Goal: Task Accomplishment & Management: Use online tool/utility

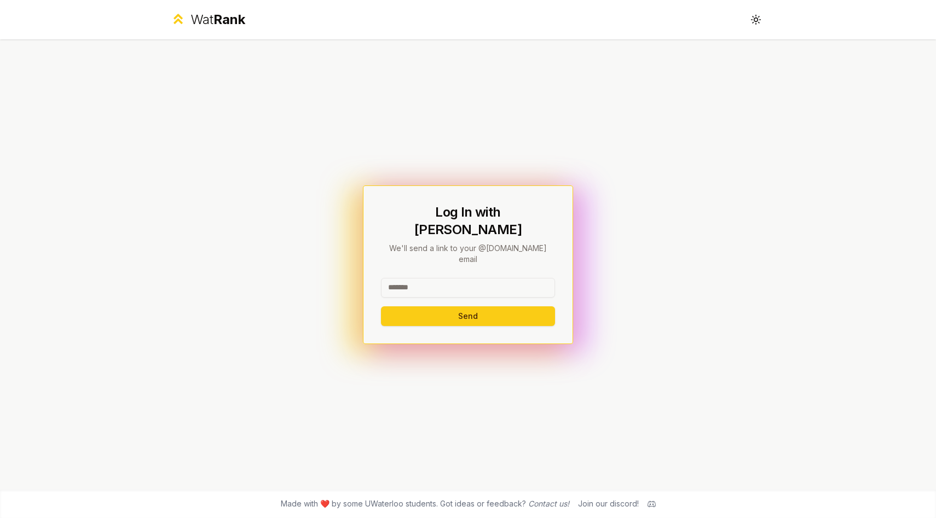
click at [448, 278] on input at bounding box center [468, 288] width 174 height 20
click at [423, 278] on input "**********" at bounding box center [468, 288] width 174 height 20
click at [564, 271] on div "**********" at bounding box center [468, 265] width 210 height 159
click at [519, 278] on input "**********" at bounding box center [468, 288] width 174 height 20
drag, startPoint x: 492, startPoint y: 274, endPoint x: 433, endPoint y: 265, distance: 59.2
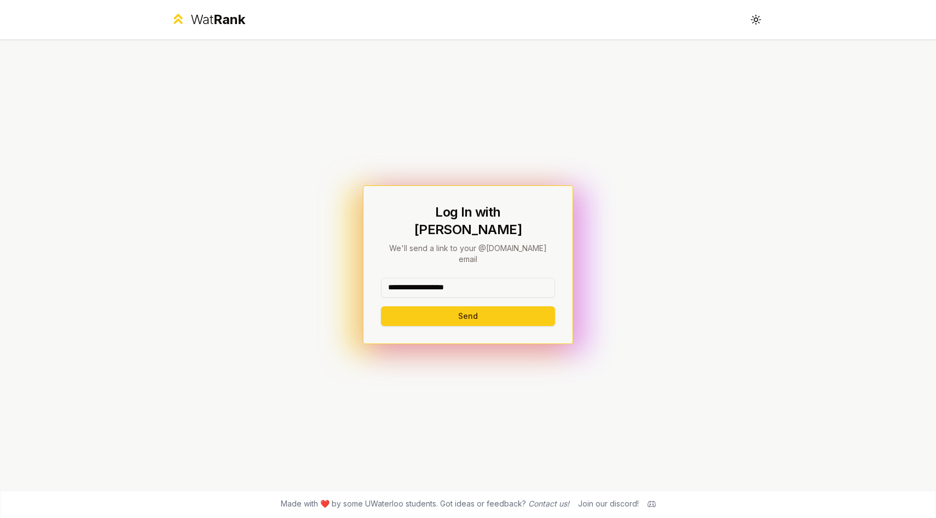
click at [433, 278] on input "**********" at bounding box center [468, 288] width 174 height 20
type input "*"
type input "*******"
click at [318, 312] on div "Log In with WatIAM We'll send a link to your @[DOMAIN_NAME] email ******* Send" at bounding box center [468, 264] width 631 height 451
click at [431, 307] on button "Send" at bounding box center [468, 317] width 174 height 20
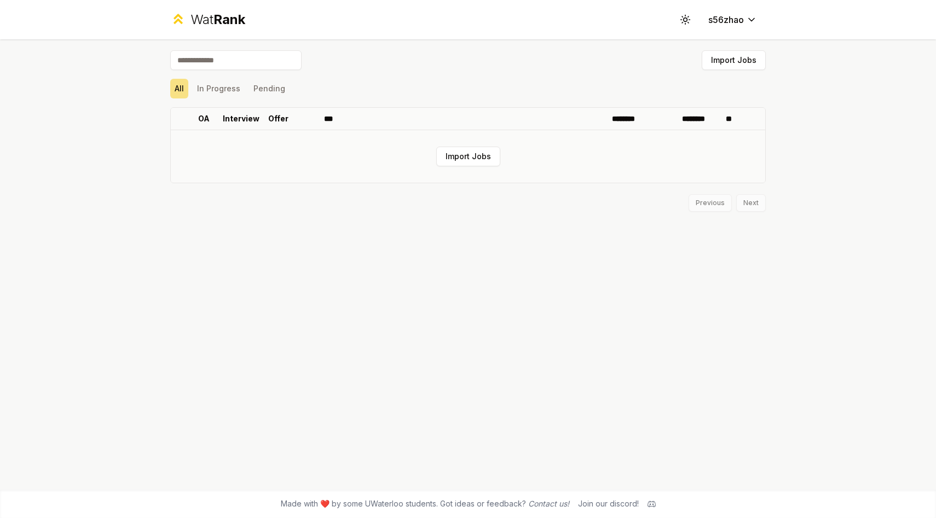
click at [470, 140] on td "Import Jobs" at bounding box center [468, 156] width 594 height 53
click at [470, 171] on td "Import Jobs" at bounding box center [468, 156] width 594 height 53
click at [443, 152] on button "Import Jobs" at bounding box center [468, 157] width 64 height 20
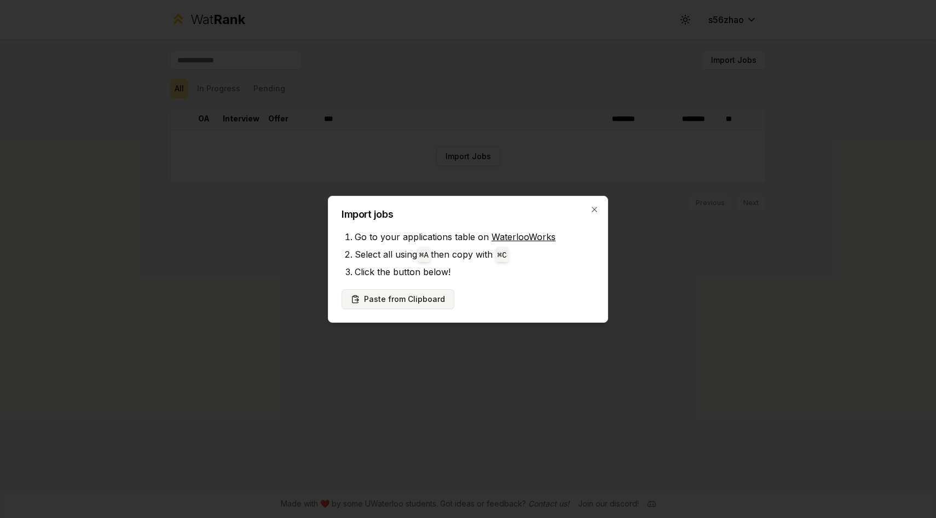
click at [431, 297] on button "Paste from Clipboard" at bounding box center [398, 300] width 113 height 20
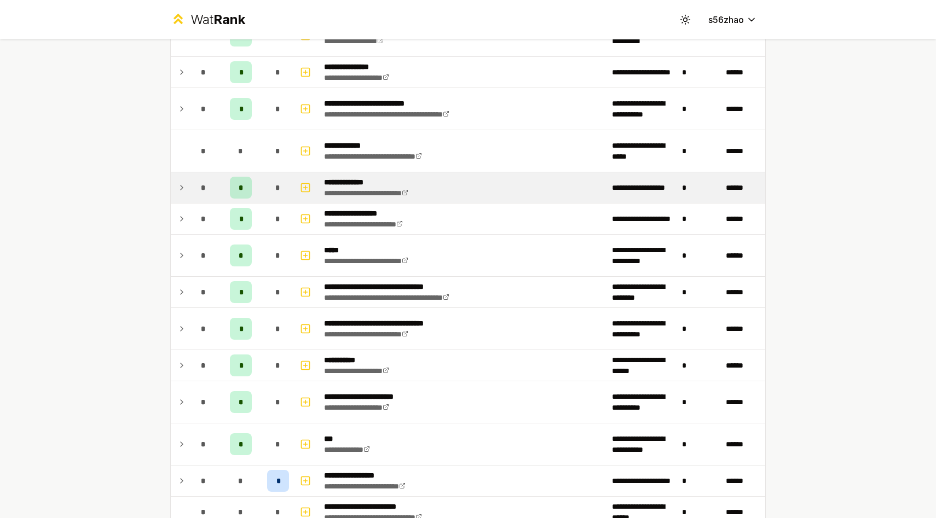
scroll to position [141, 0]
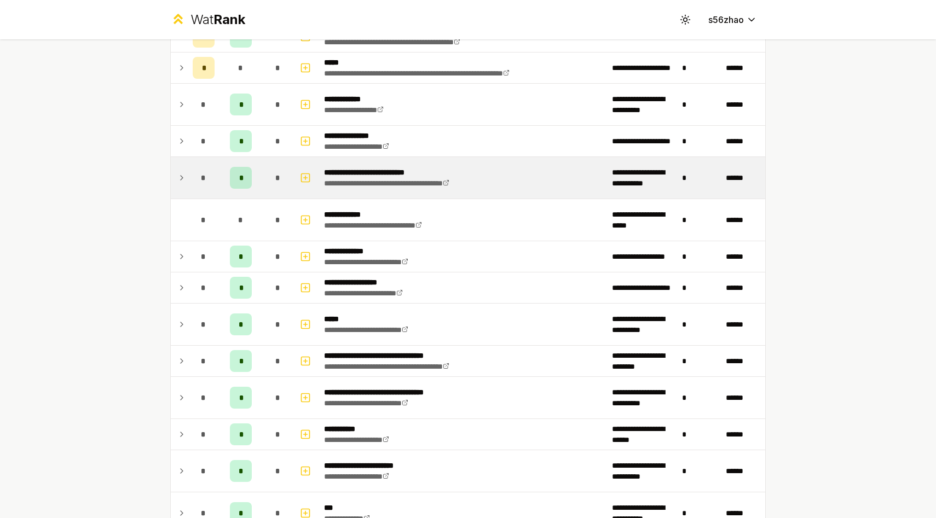
click at [177, 177] on td at bounding box center [180, 178] width 18 height 42
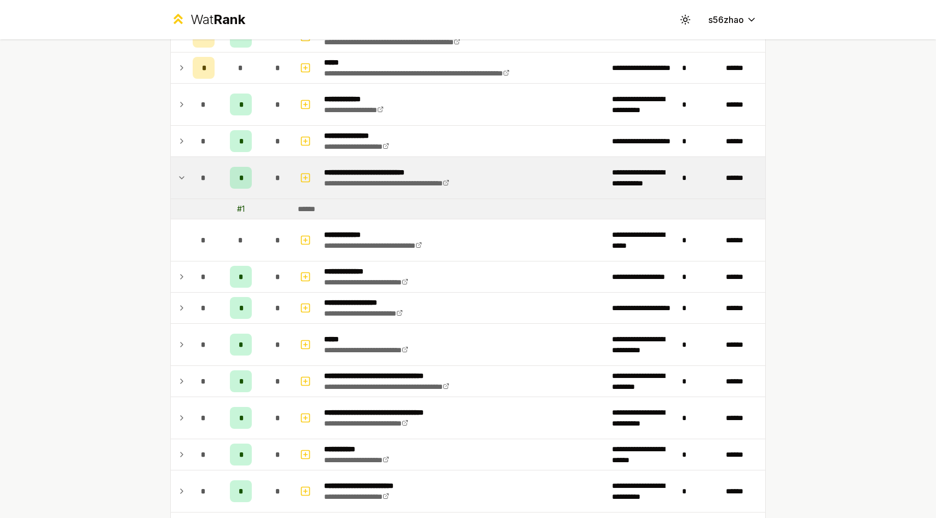
click at [177, 177] on td at bounding box center [180, 178] width 18 height 42
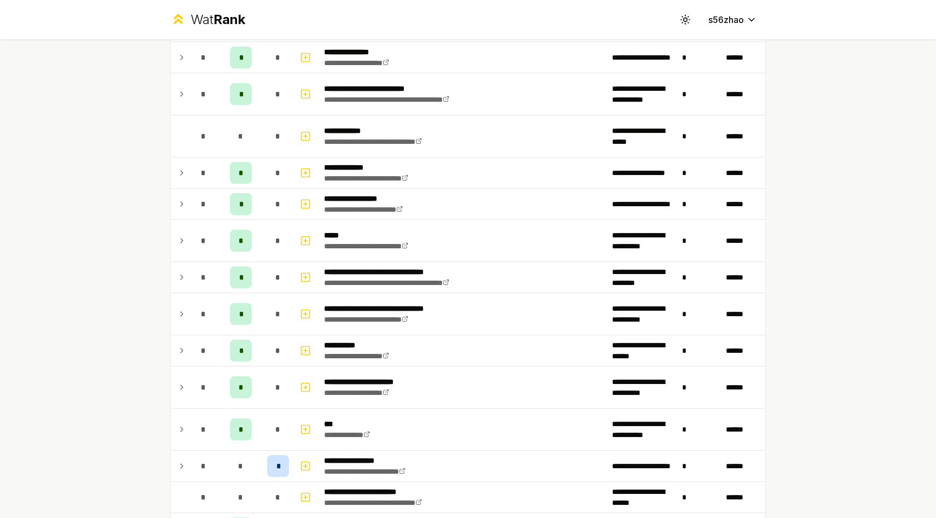
scroll to position [0, 0]
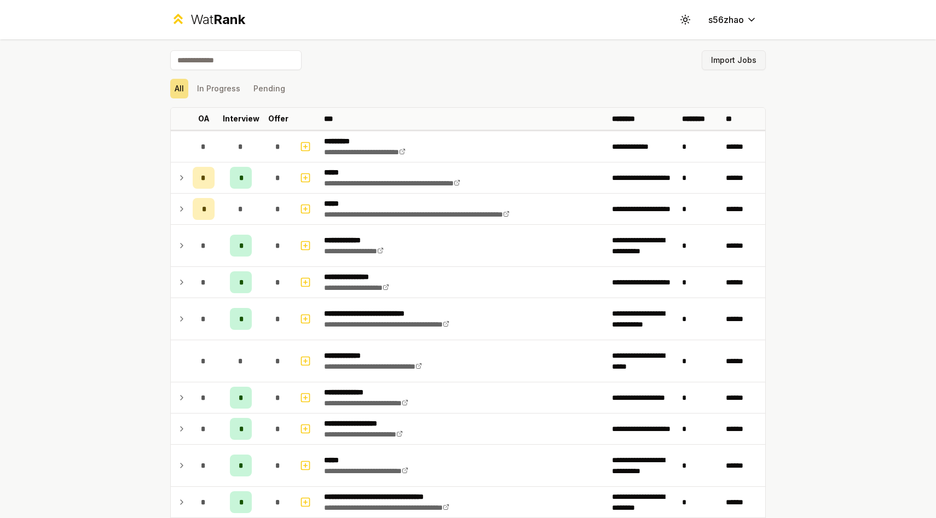
click at [470, 54] on button "Import Jobs" at bounding box center [734, 60] width 64 height 20
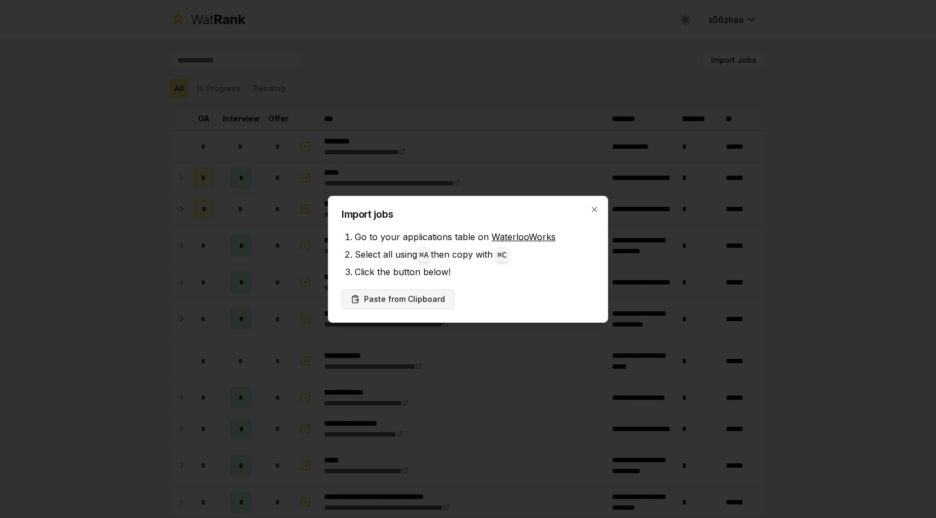
click at [436, 304] on button "Paste from Clipboard" at bounding box center [398, 300] width 113 height 20
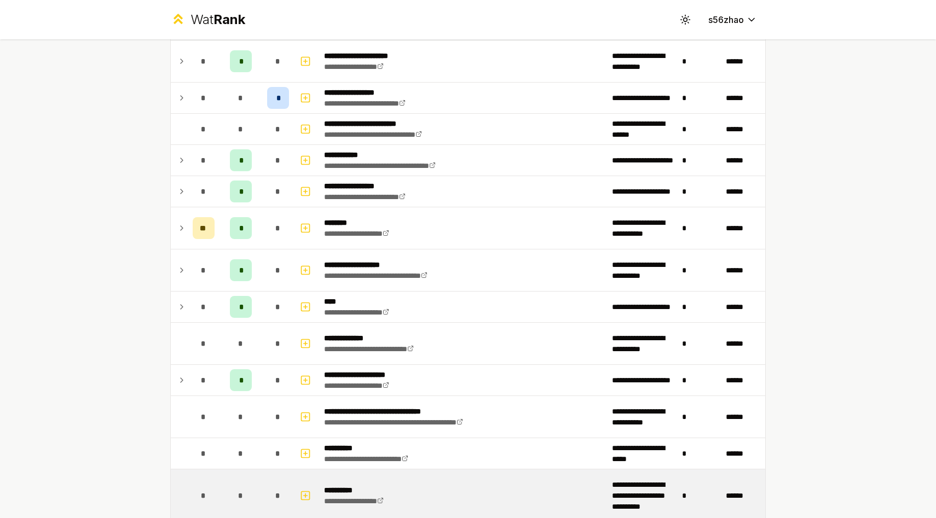
scroll to position [886, 0]
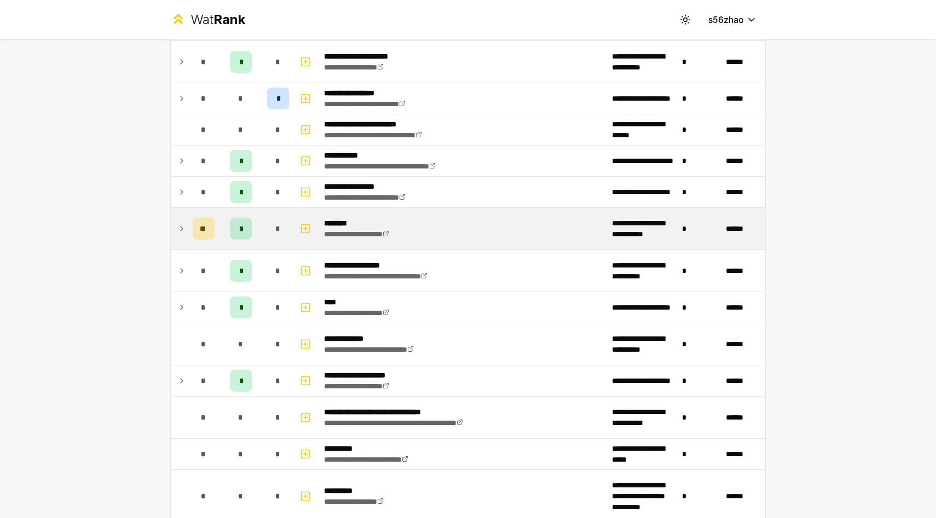
click at [178, 230] on icon at bounding box center [181, 228] width 9 height 13
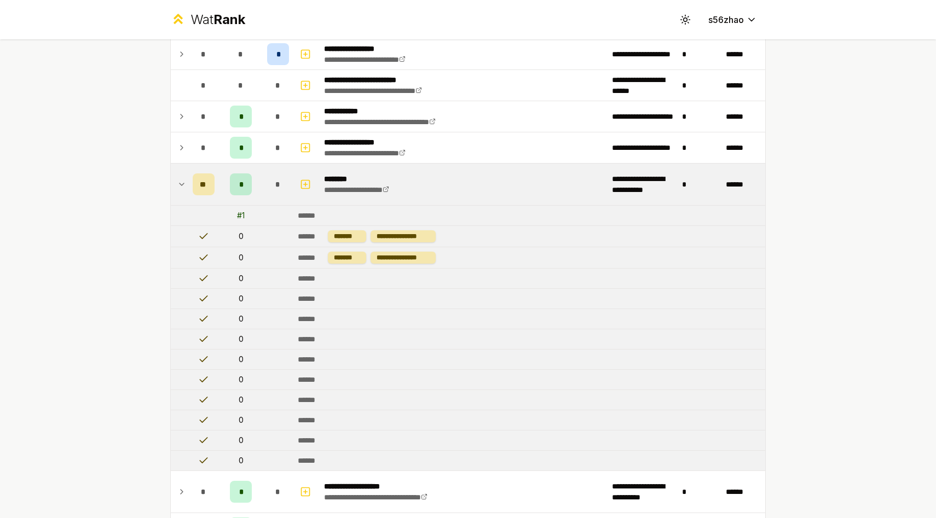
scroll to position [894, 0]
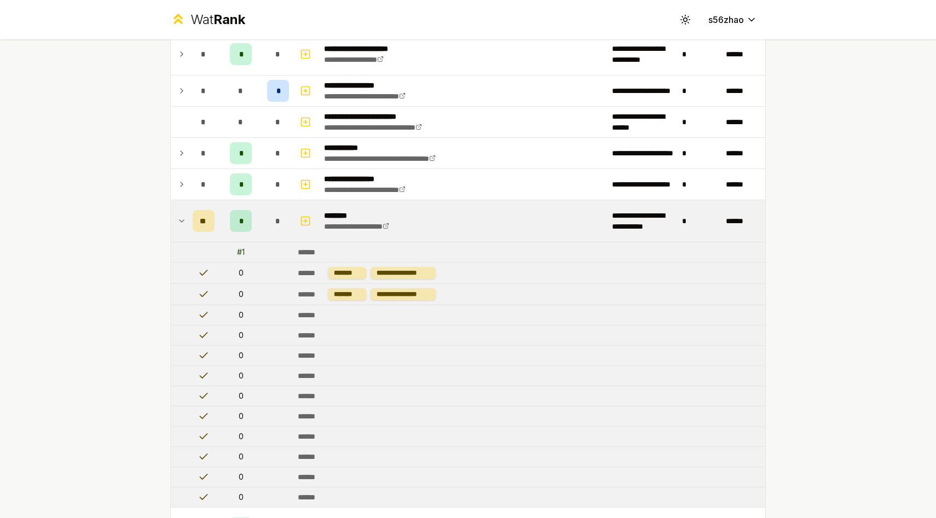
click at [184, 222] on icon at bounding box center [181, 221] width 9 height 13
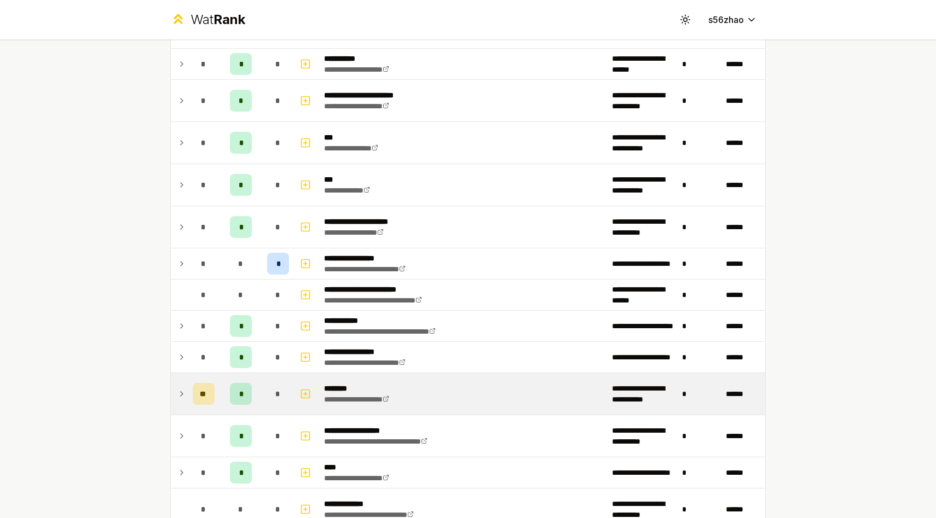
scroll to position [814, 0]
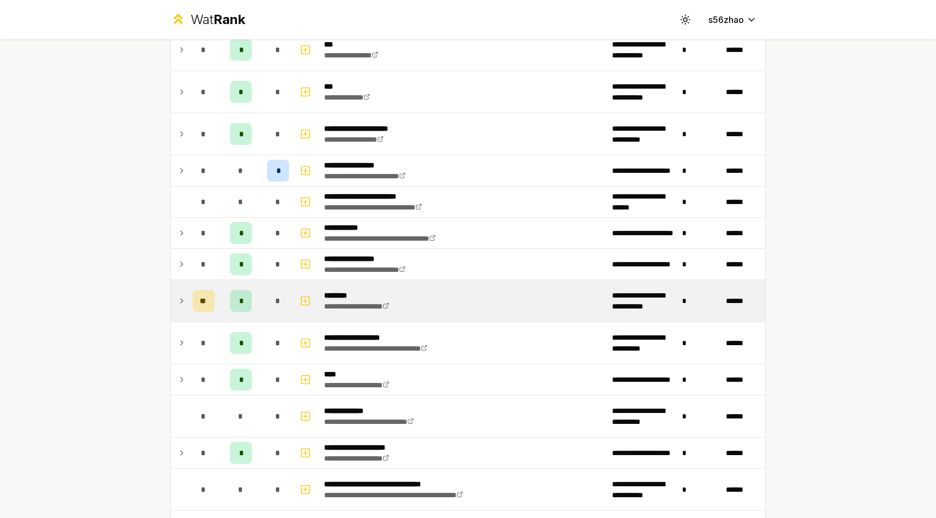
click at [188, 304] on td at bounding box center [180, 301] width 18 height 42
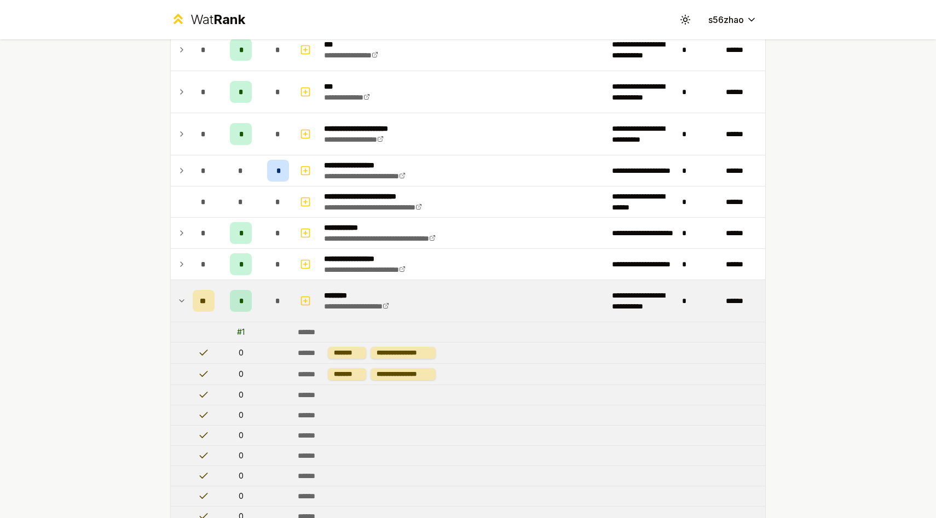
click at [183, 303] on icon at bounding box center [181, 301] width 9 height 13
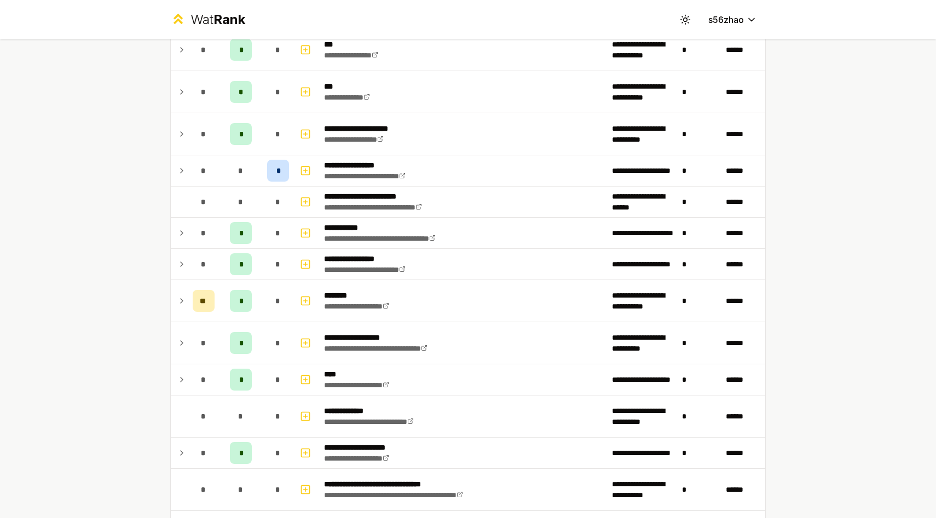
click at [180, 302] on icon at bounding box center [181, 301] width 9 height 13
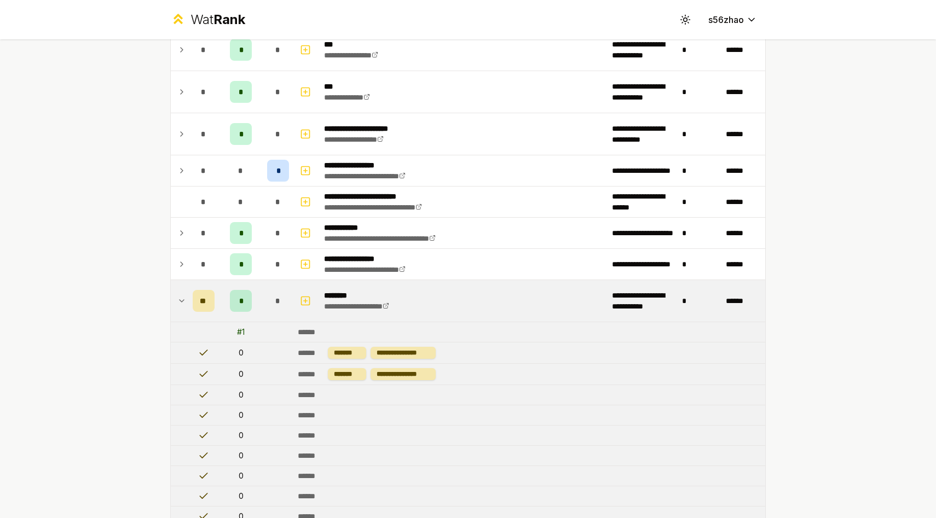
click at [180, 302] on icon at bounding box center [181, 301] width 9 height 13
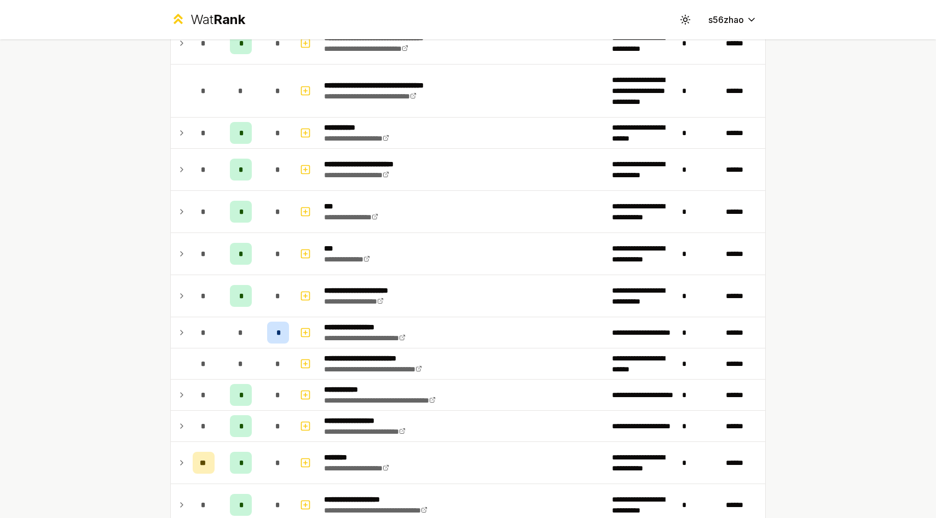
scroll to position [650, 0]
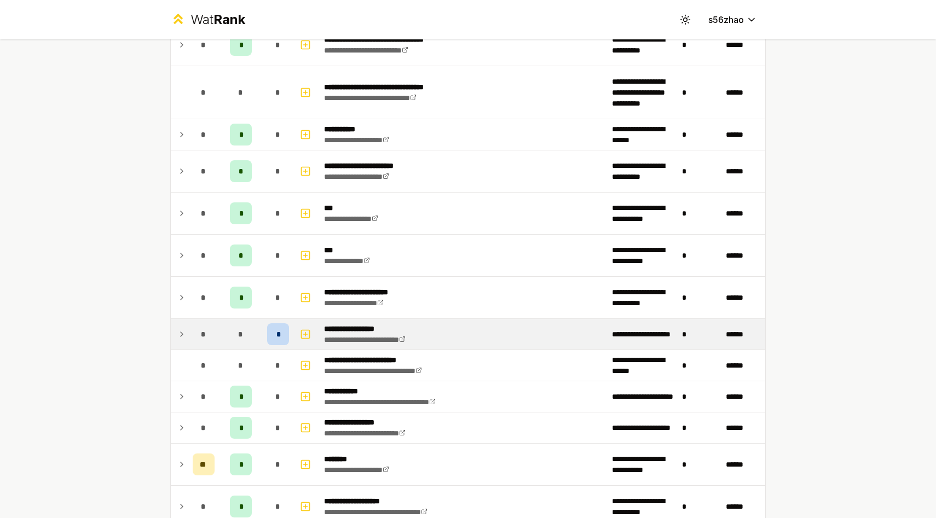
click at [181, 339] on icon at bounding box center [181, 334] width 9 height 13
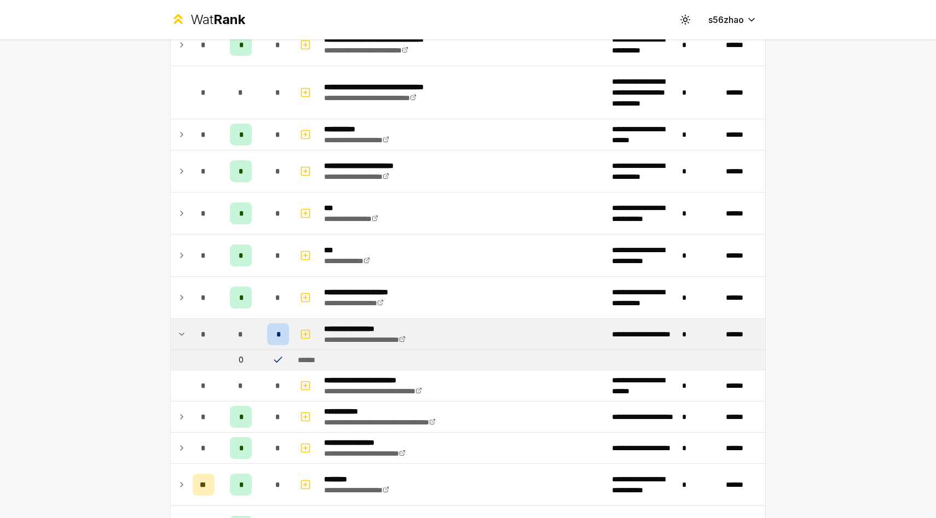
click at [181, 339] on icon at bounding box center [181, 334] width 9 height 13
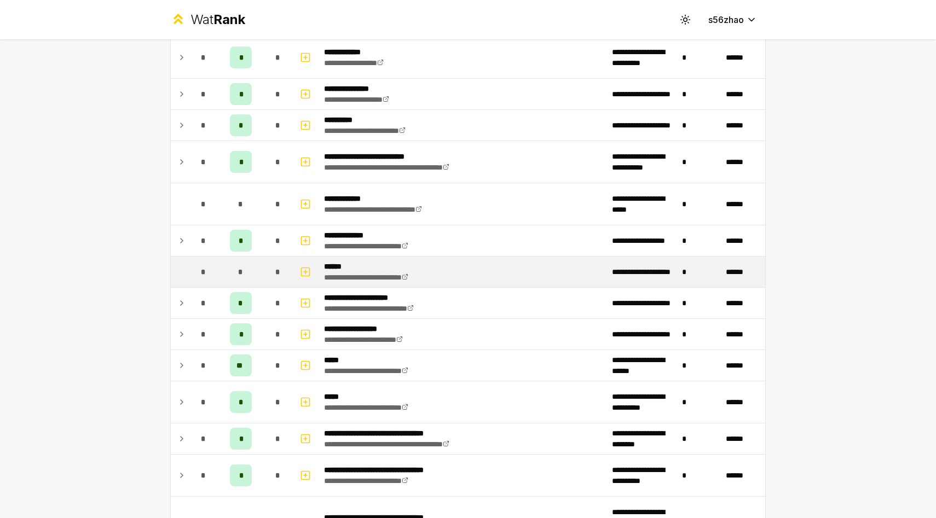
scroll to position [265, 0]
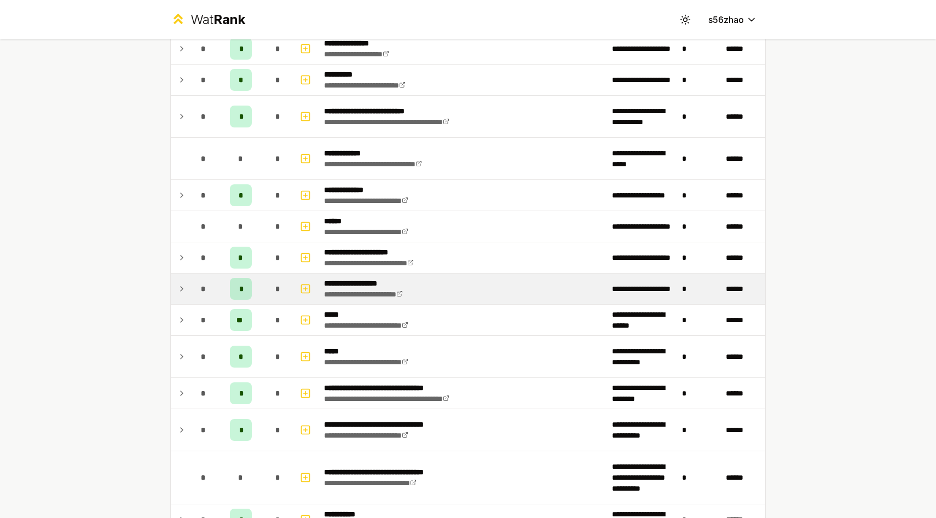
click at [186, 289] on icon at bounding box center [181, 288] width 9 height 13
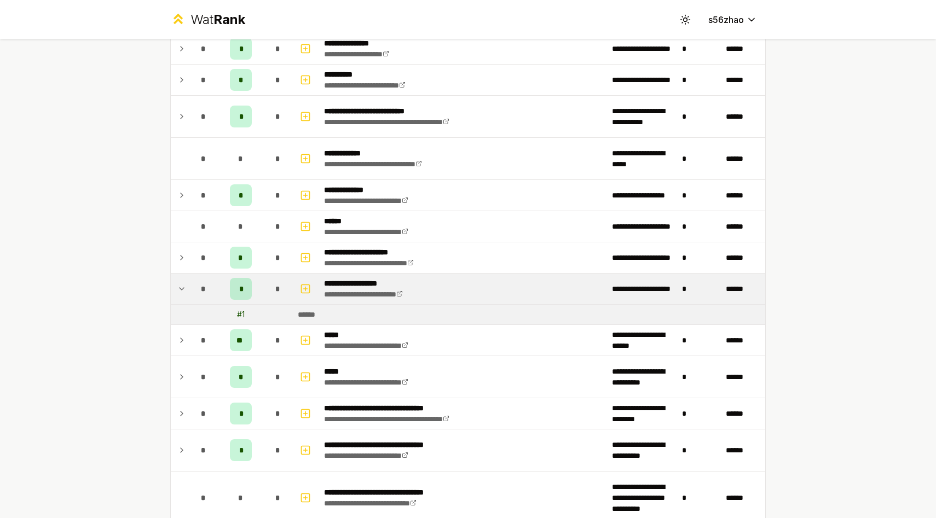
click at [186, 289] on icon at bounding box center [181, 288] width 9 height 13
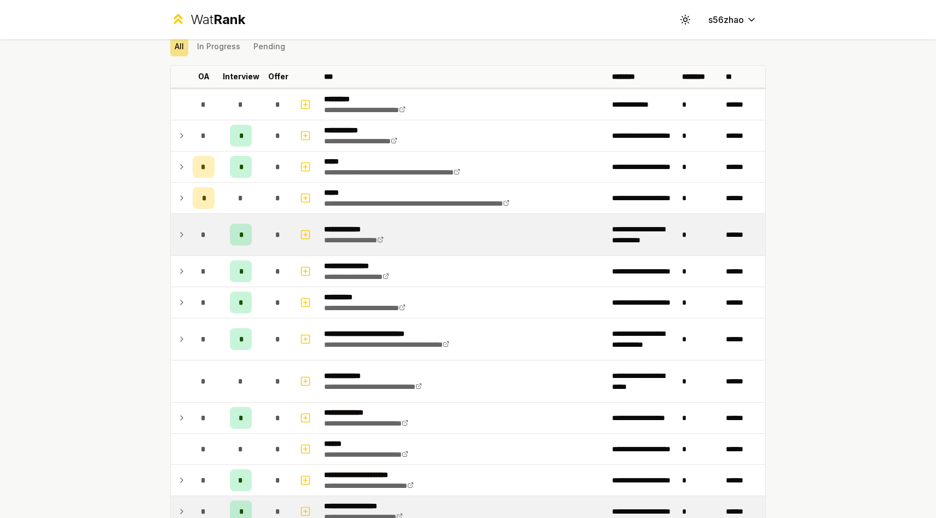
scroll to position [42, 0]
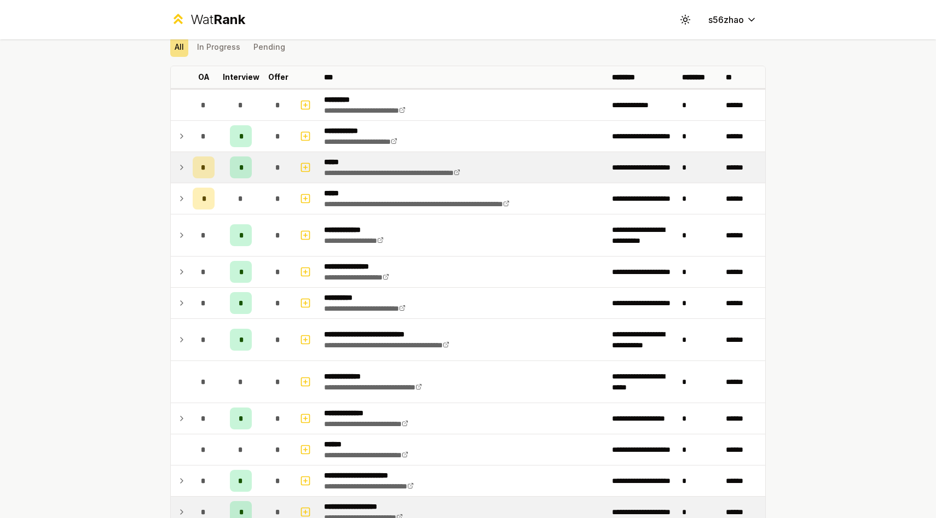
click at [180, 167] on icon at bounding box center [181, 167] width 9 height 13
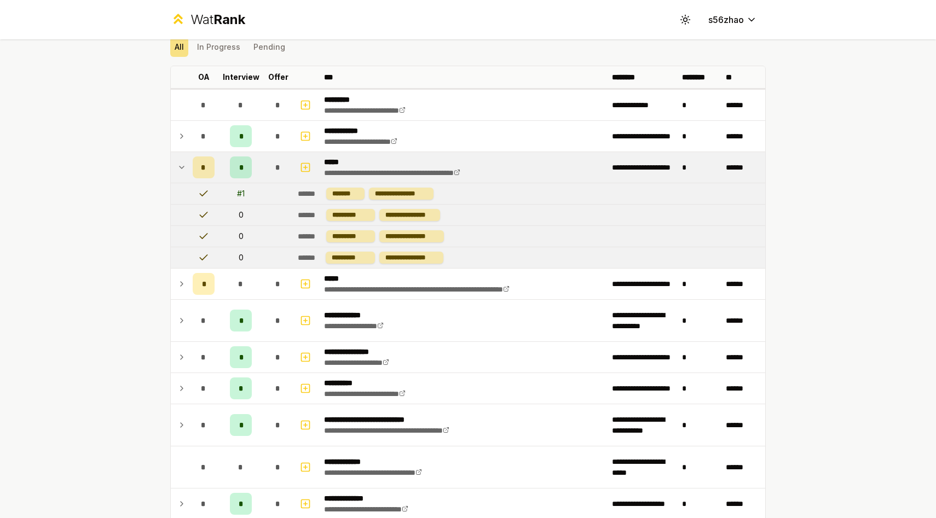
click at [180, 167] on icon at bounding box center [181, 167] width 9 height 13
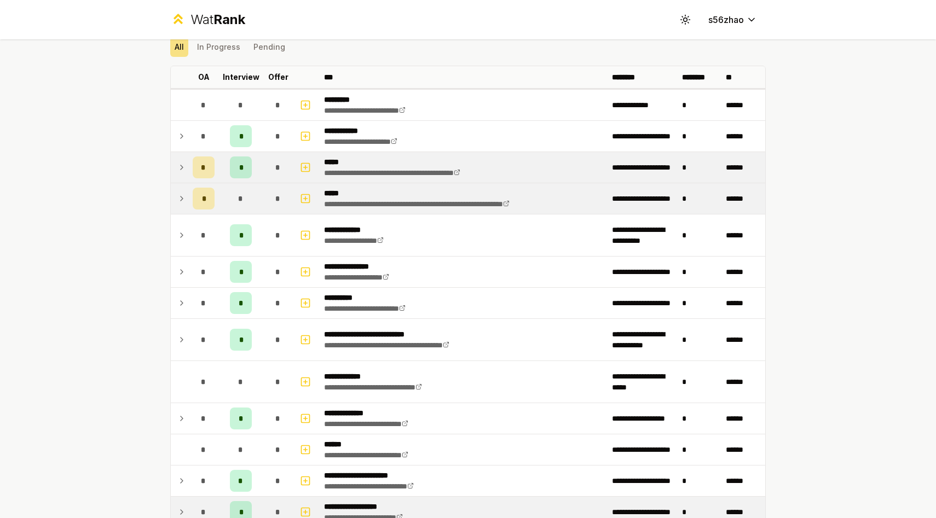
click at [182, 207] on td at bounding box center [180, 198] width 18 height 31
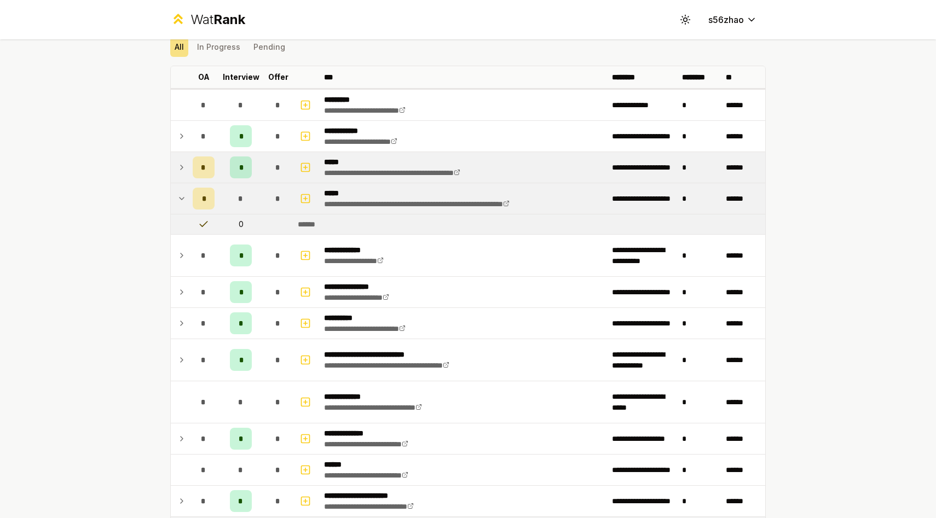
click at [182, 207] on td at bounding box center [180, 198] width 18 height 31
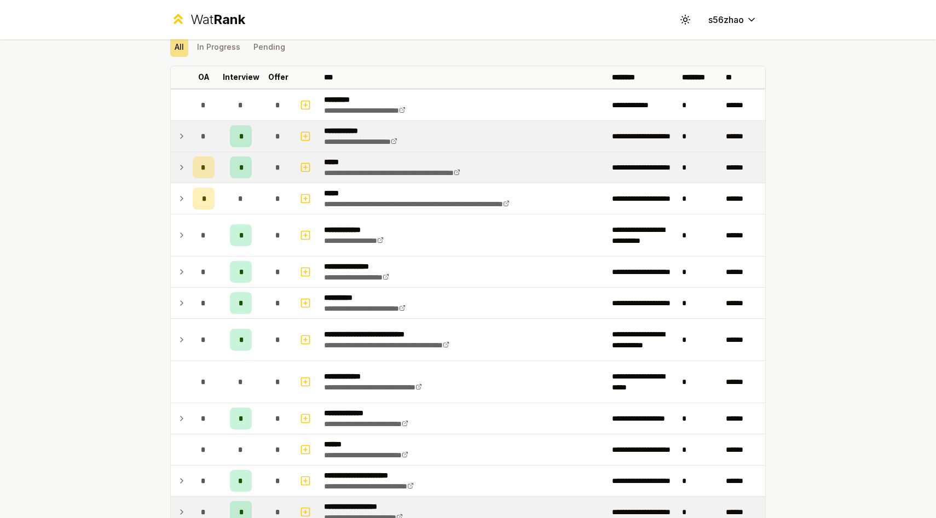
click at [183, 135] on icon at bounding box center [181, 136] width 9 height 13
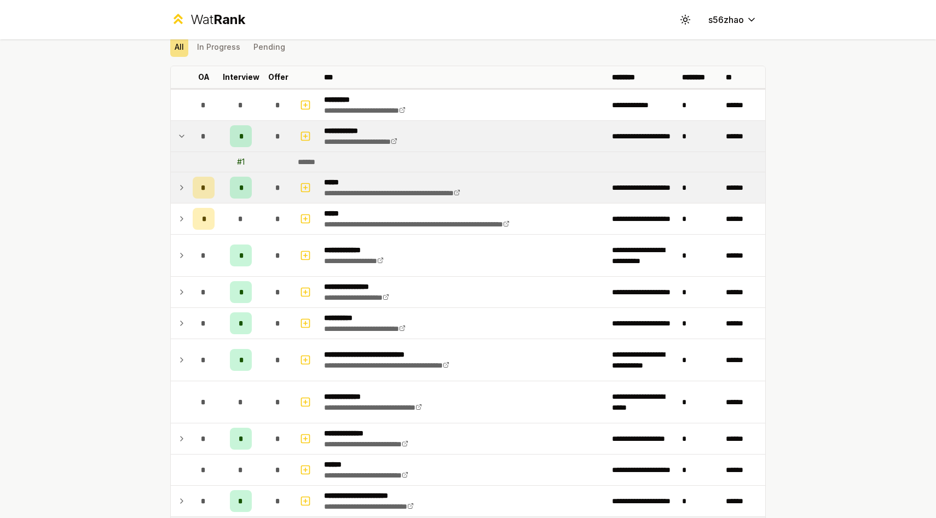
click at [183, 135] on icon at bounding box center [182, 136] width 4 height 2
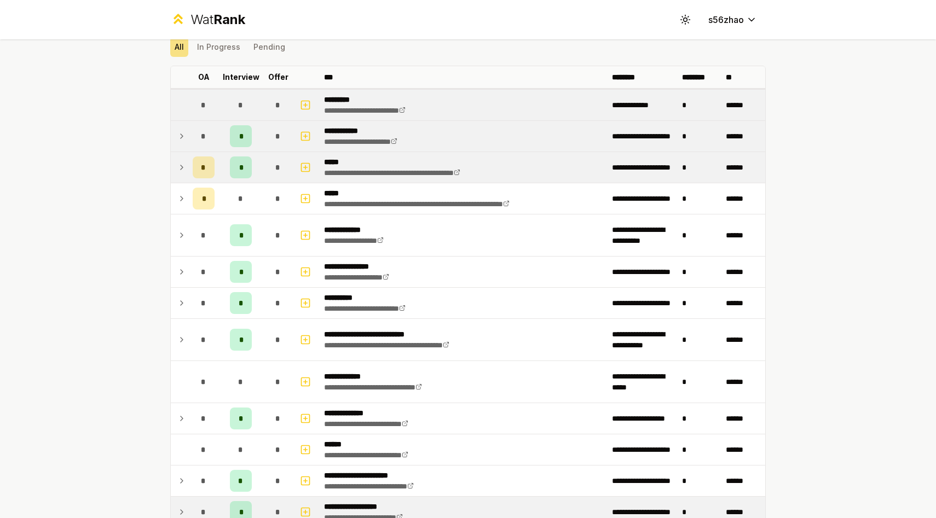
click at [183, 101] on td at bounding box center [180, 105] width 18 height 31
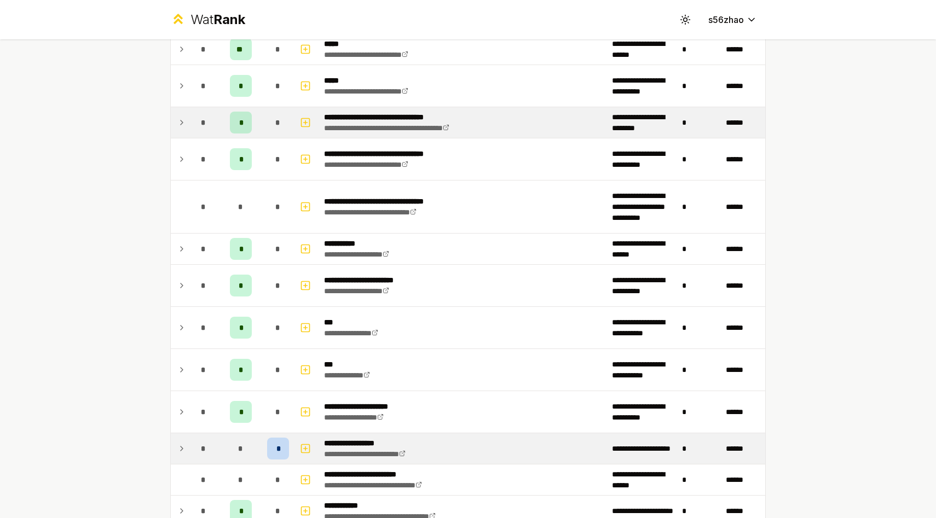
scroll to position [539, 0]
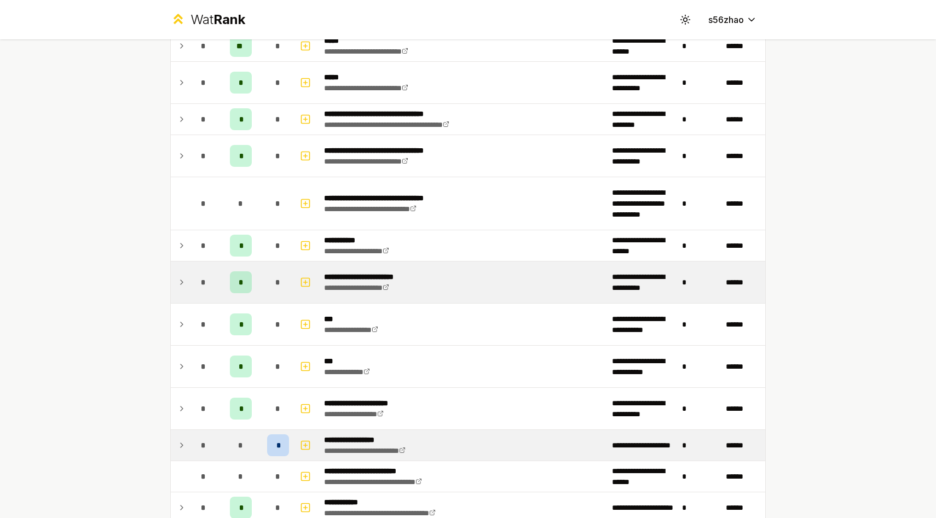
click at [181, 277] on icon at bounding box center [181, 282] width 9 height 13
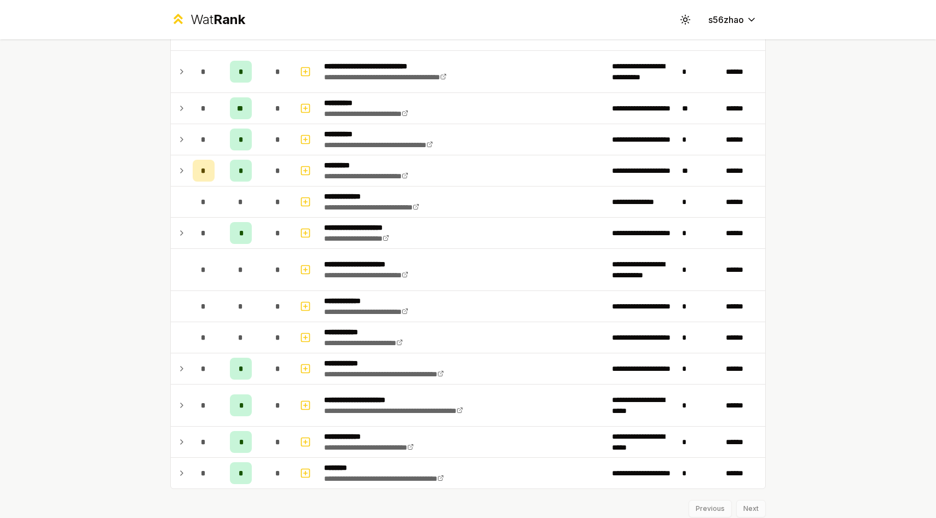
scroll to position [1805, 0]
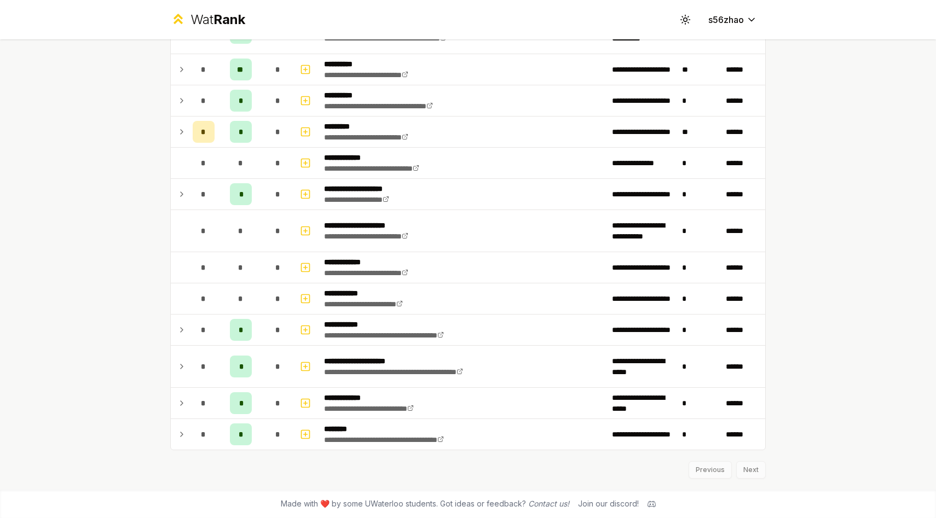
click at [470, 342] on div "Previous Next" at bounding box center [468, 465] width 596 height 28
